Goal: Information Seeking & Learning: Learn about a topic

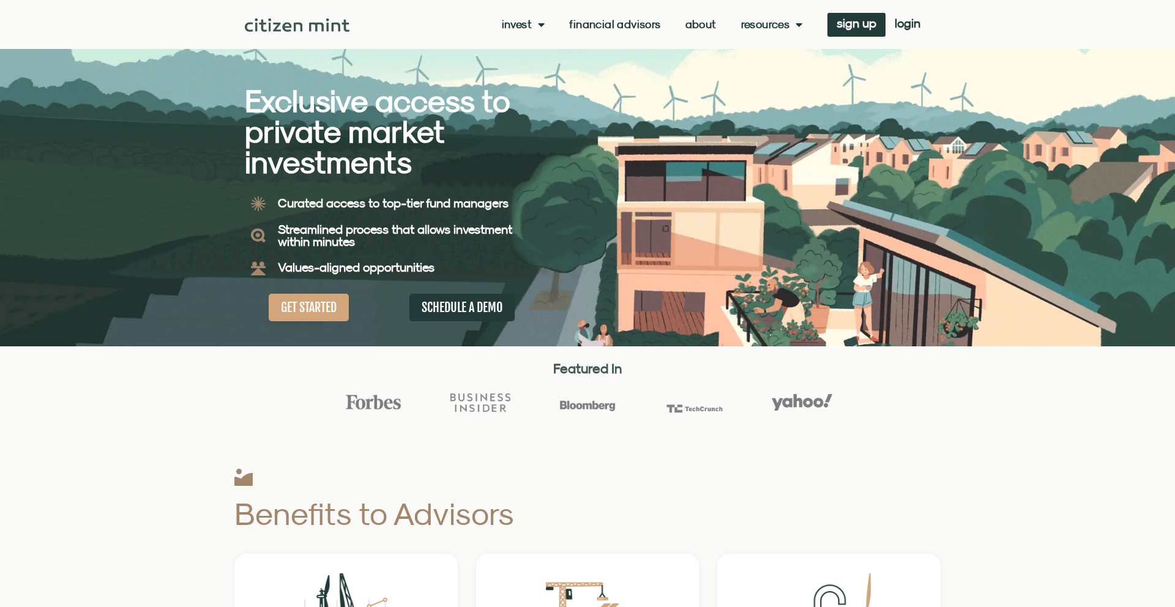
click at [690, 16] on div "Invest investments how it works Financial Advisors About Resources insights all…" at bounding box center [639, 25] width 580 height 24
click at [678, 37] on div "Invest investments how it works Financial Advisors About Resources insights all…" at bounding box center [587, 24] width 685 height 49
click at [685, 29] on link "About" at bounding box center [700, 24] width 31 height 12
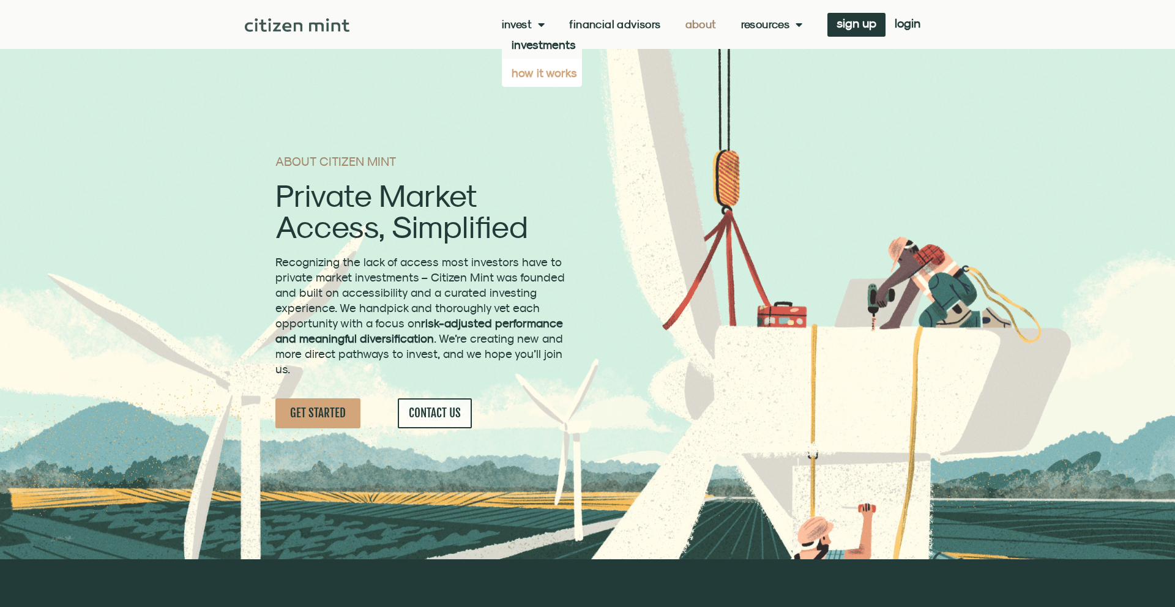
click at [523, 72] on link "how it works" at bounding box center [542, 73] width 80 height 28
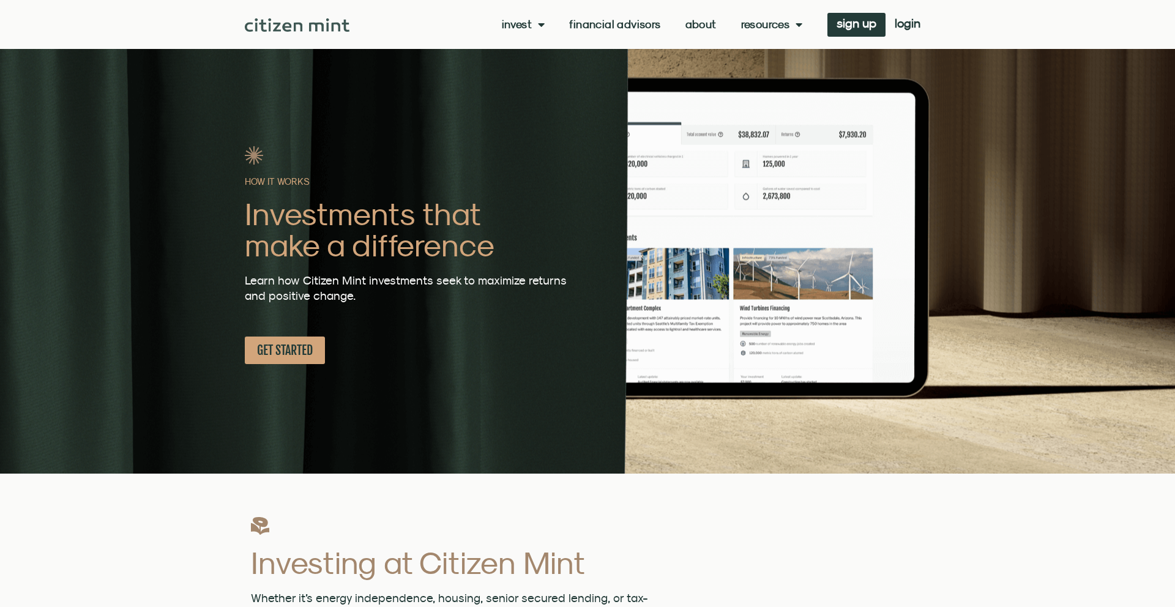
click at [601, 23] on link "Financial Advisors" at bounding box center [614, 24] width 91 height 12
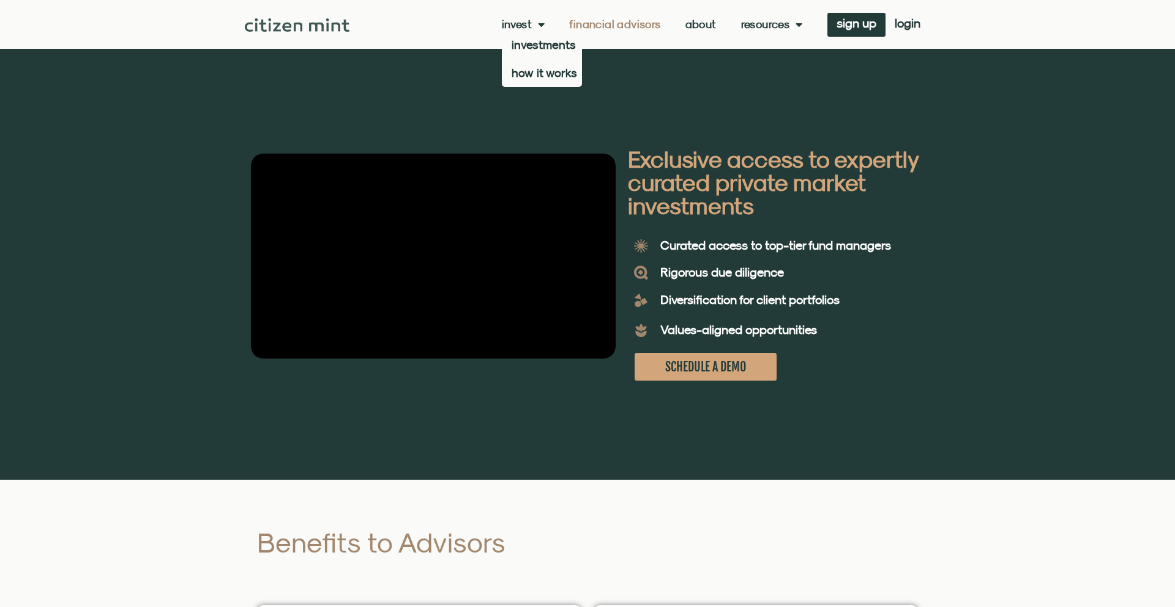
click at [518, 27] on link "Invest" at bounding box center [523, 24] width 43 height 12
click at [526, 20] on link "Invest" at bounding box center [523, 24] width 43 height 12
click at [526, 42] on link "investments" at bounding box center [542, 45] width 80 height 28
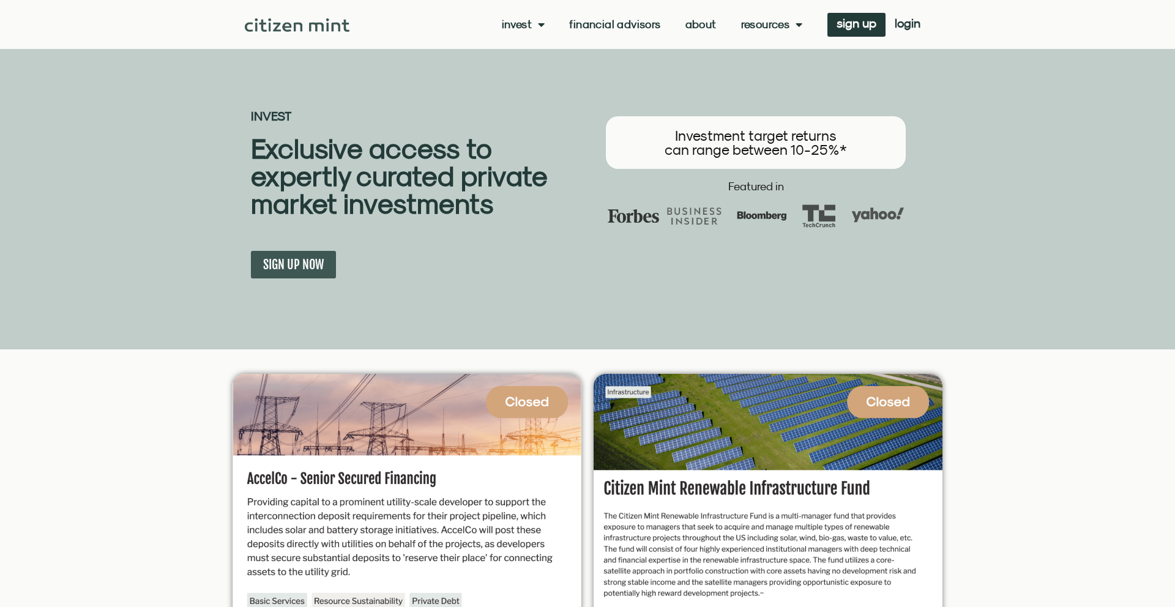
click at [698, 25] on link "About" at bounding box center [700, 24] width 31 height 12
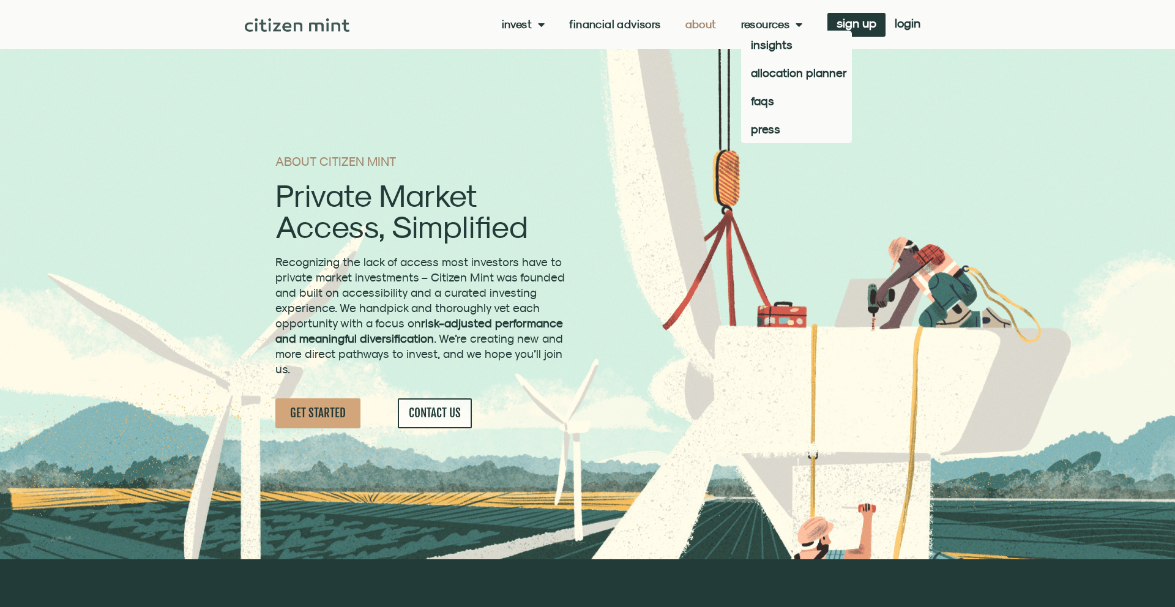
click at [767, 26] on link "Resources" at bounding box center [772, 24] width 62 height 12
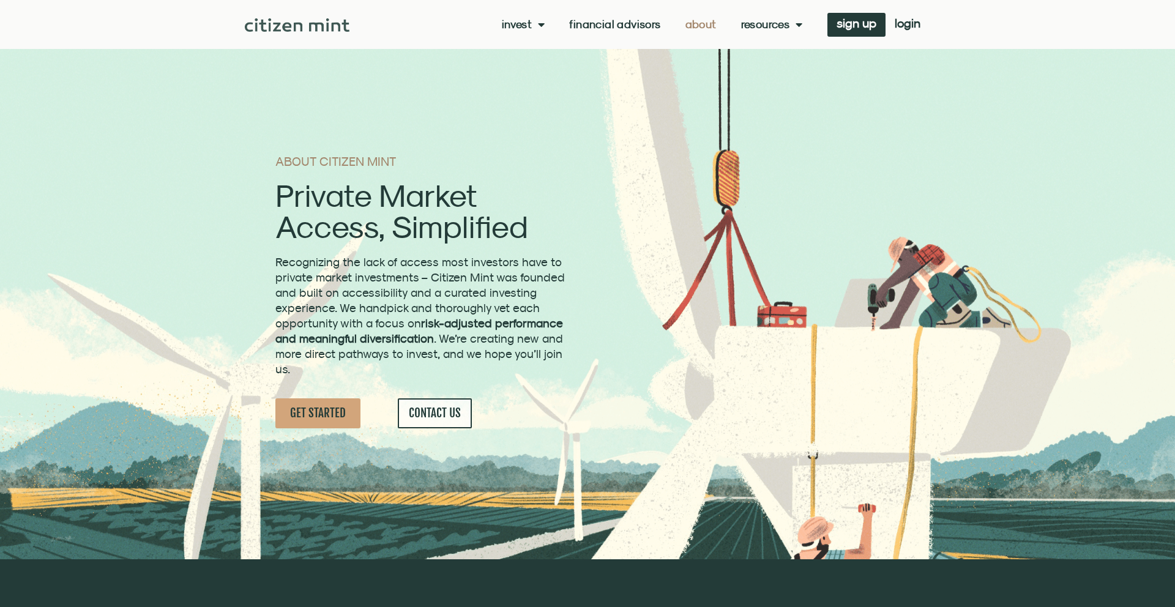
click at [743, 25] on link "Resources" at bounding box center [772, 24] width 62 height 12
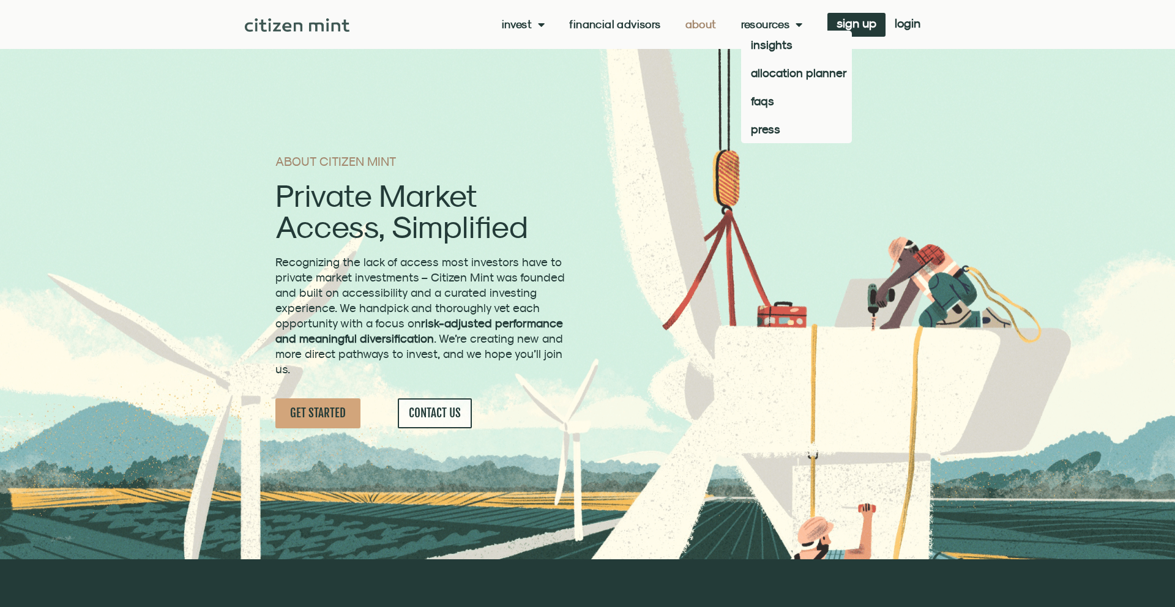
click at [743, 25] on link "Resources" at bounding box center [772, 24] width 62 height 12
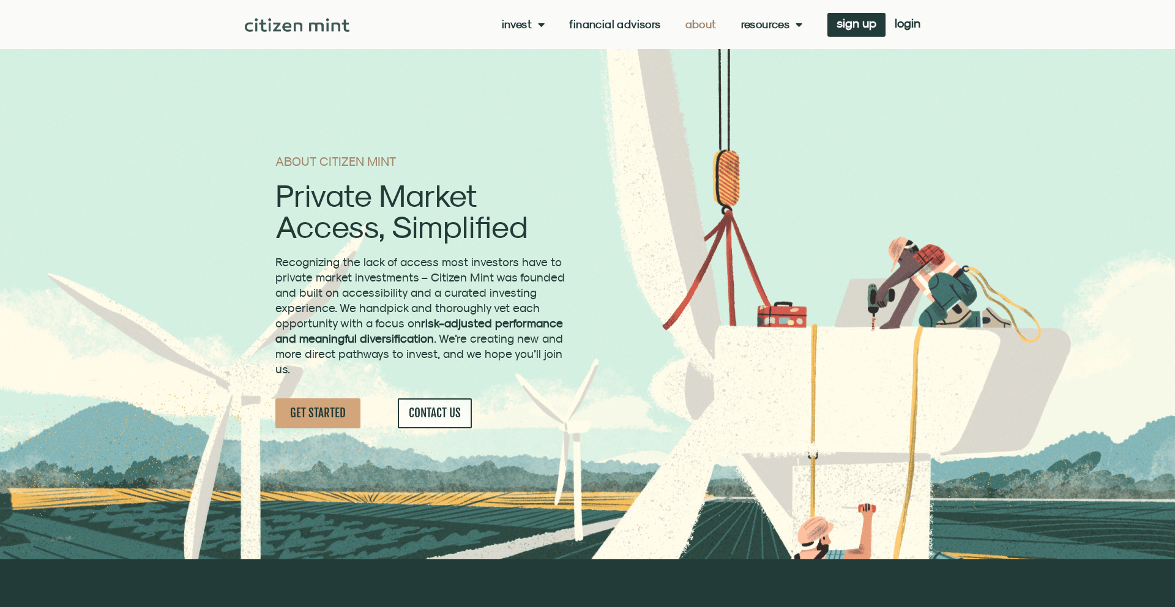
click at [316, 404] on link "GET STARTED" at bounding box center [317, 413] width 85 height 30
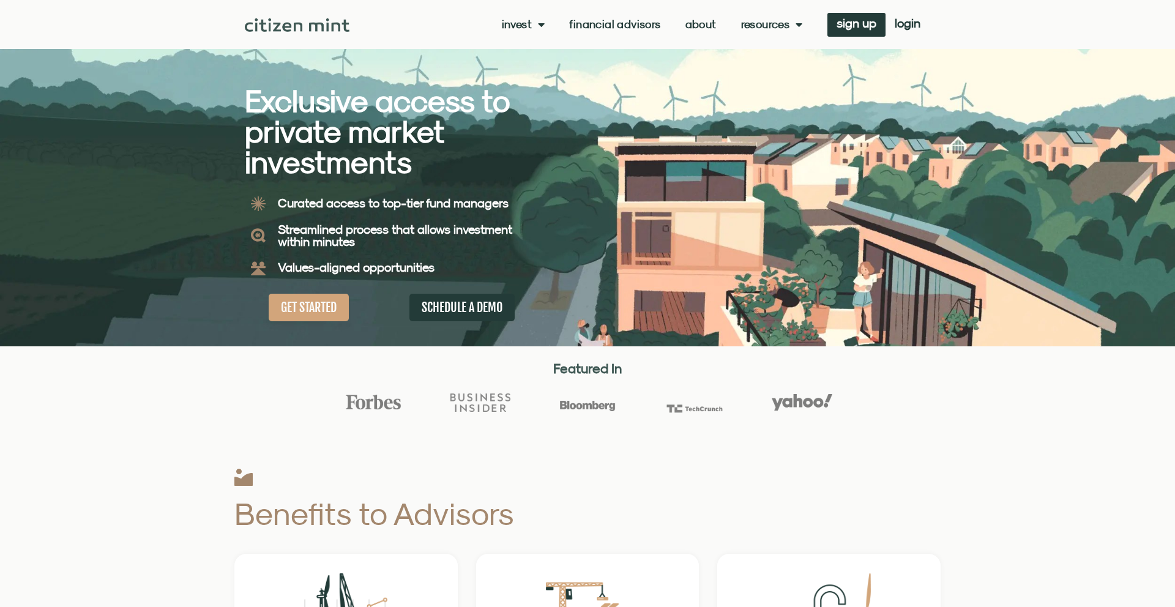
click at [709, 24] on link "About" at bounding box center [700, 24] width 31 height 12
